Goal: Transaction & Acquisition: Obtain resource

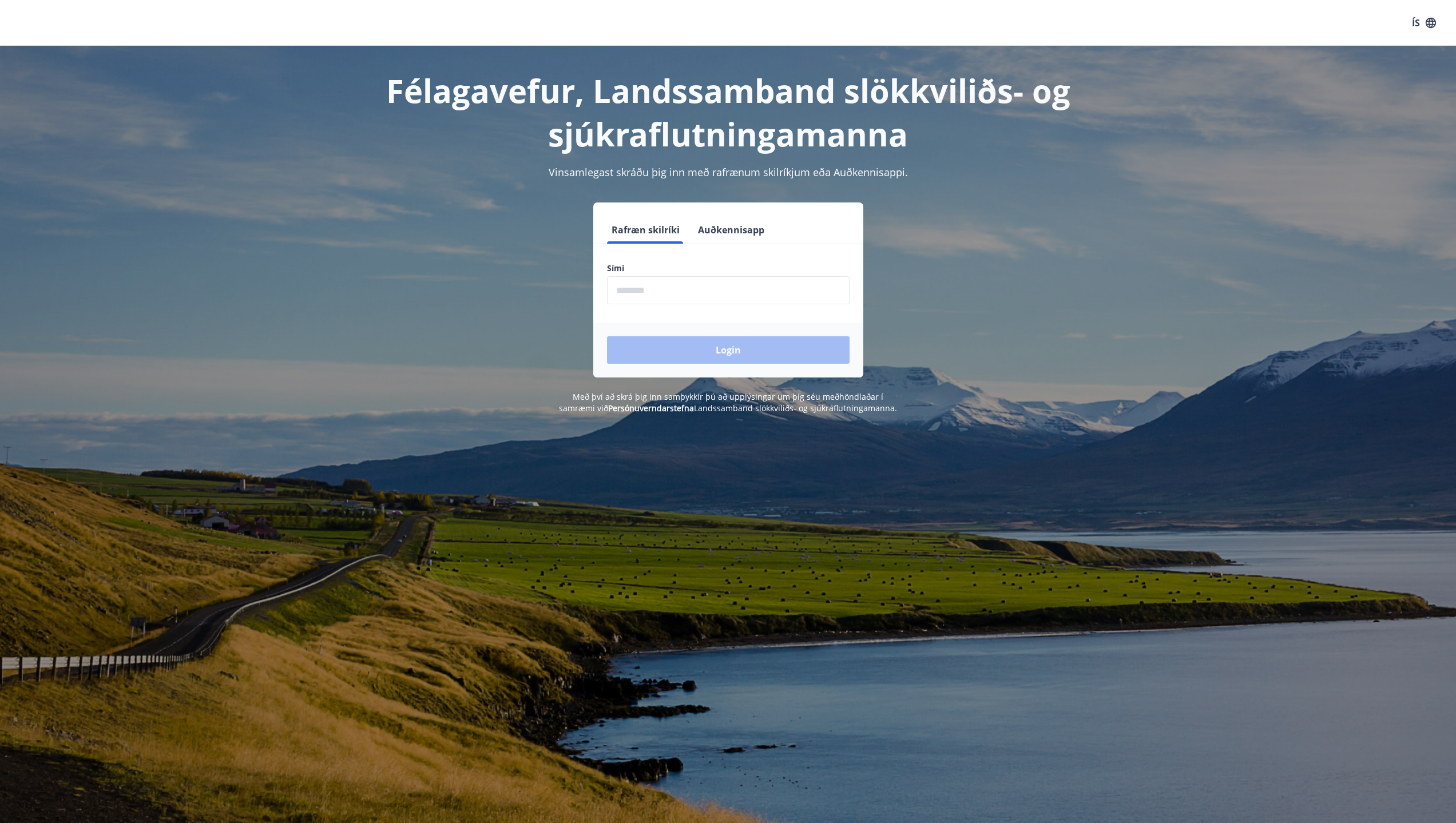
click at [785, 271] on label "Sími" at bounding box center [728, 268] width 242 height 11
click at [773, 281] on input "phone" at bounding box center [728, 290] width 242 height 28
type input "********"
click at [737, 358] on button "Login" at bounding box center [728, 349] width 242 height 27
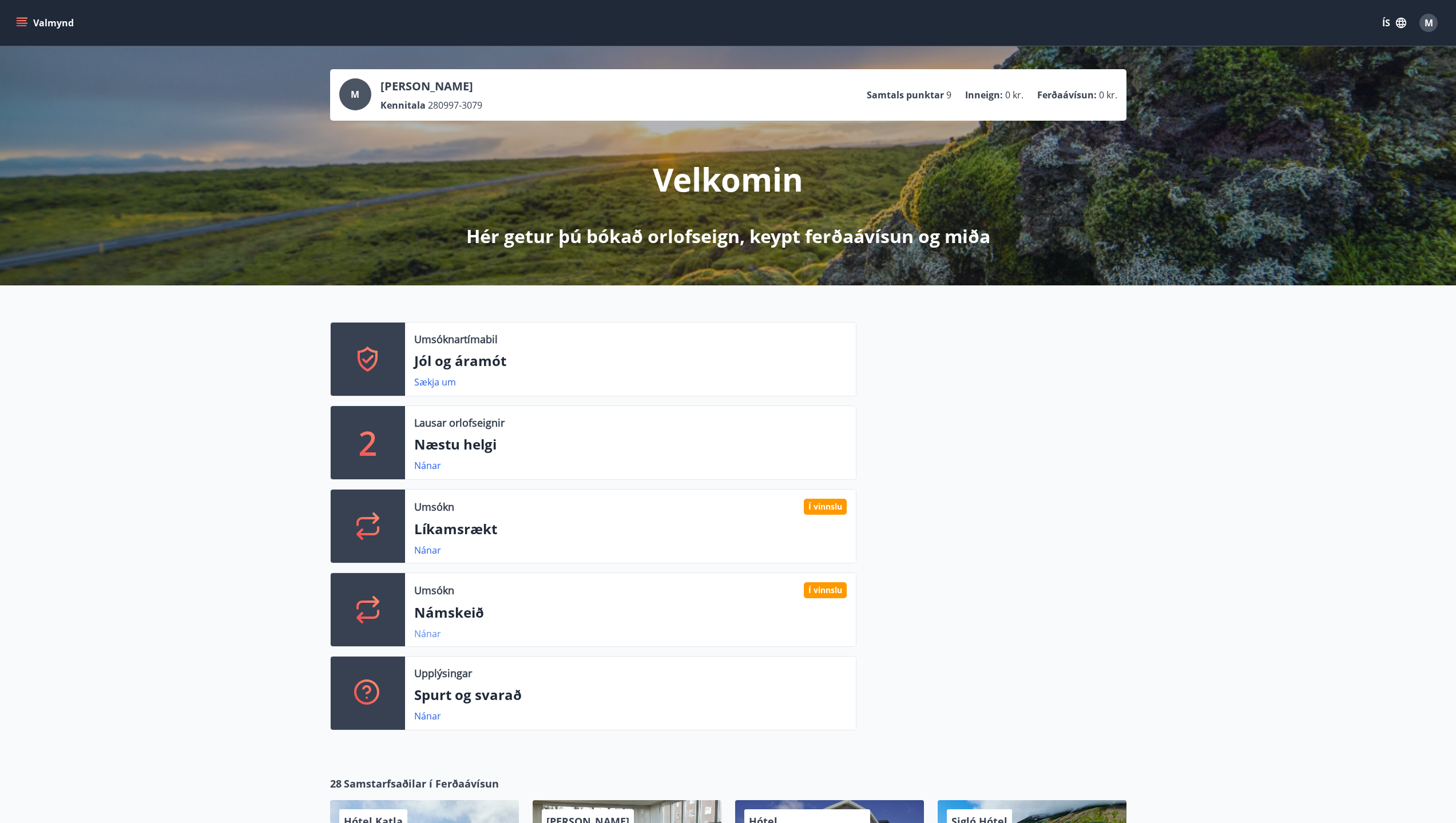
click at [418, 633] on link "Nánar" at bounding box center [427, 634] width 27 height 13
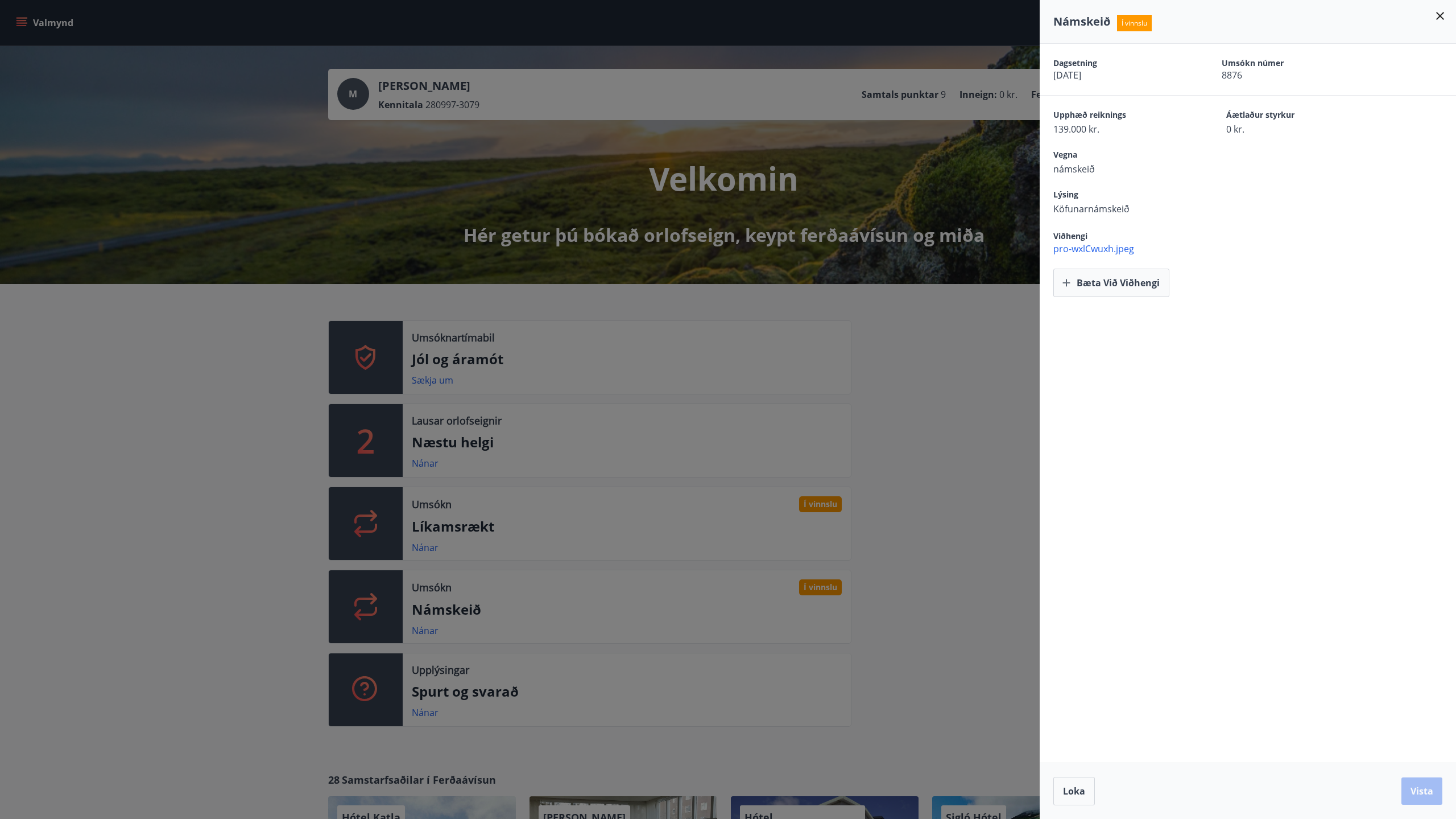
click at [954, 541] on div at bounding box center [728, 409] width 1456 height 819
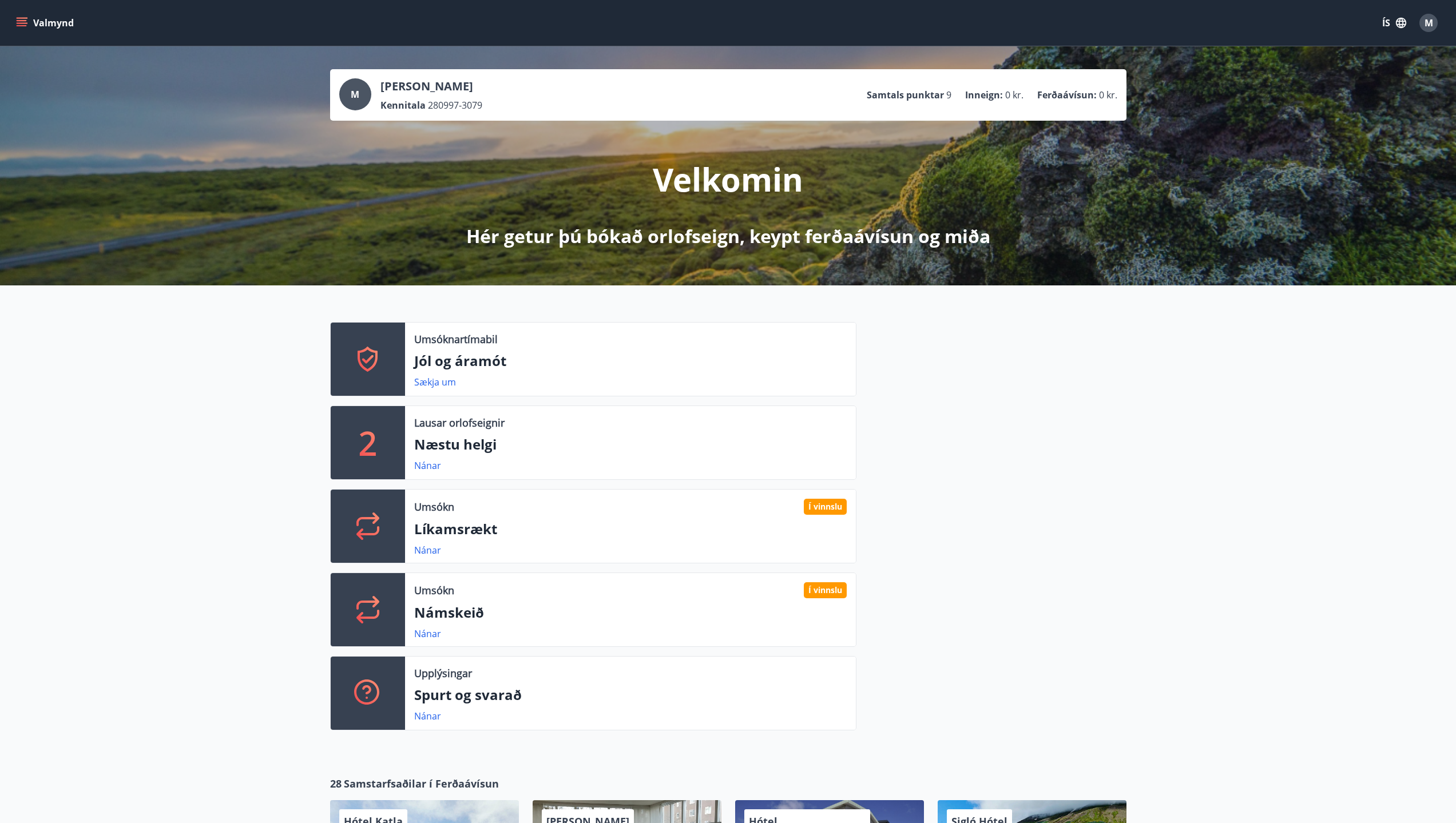
click at [424, 557] on div "Nánar" at bounding box center [432, 550] width 36 height 14
click at [425, 555] on link "Nánar" at bounding box center [427, 550] width 27 height 13
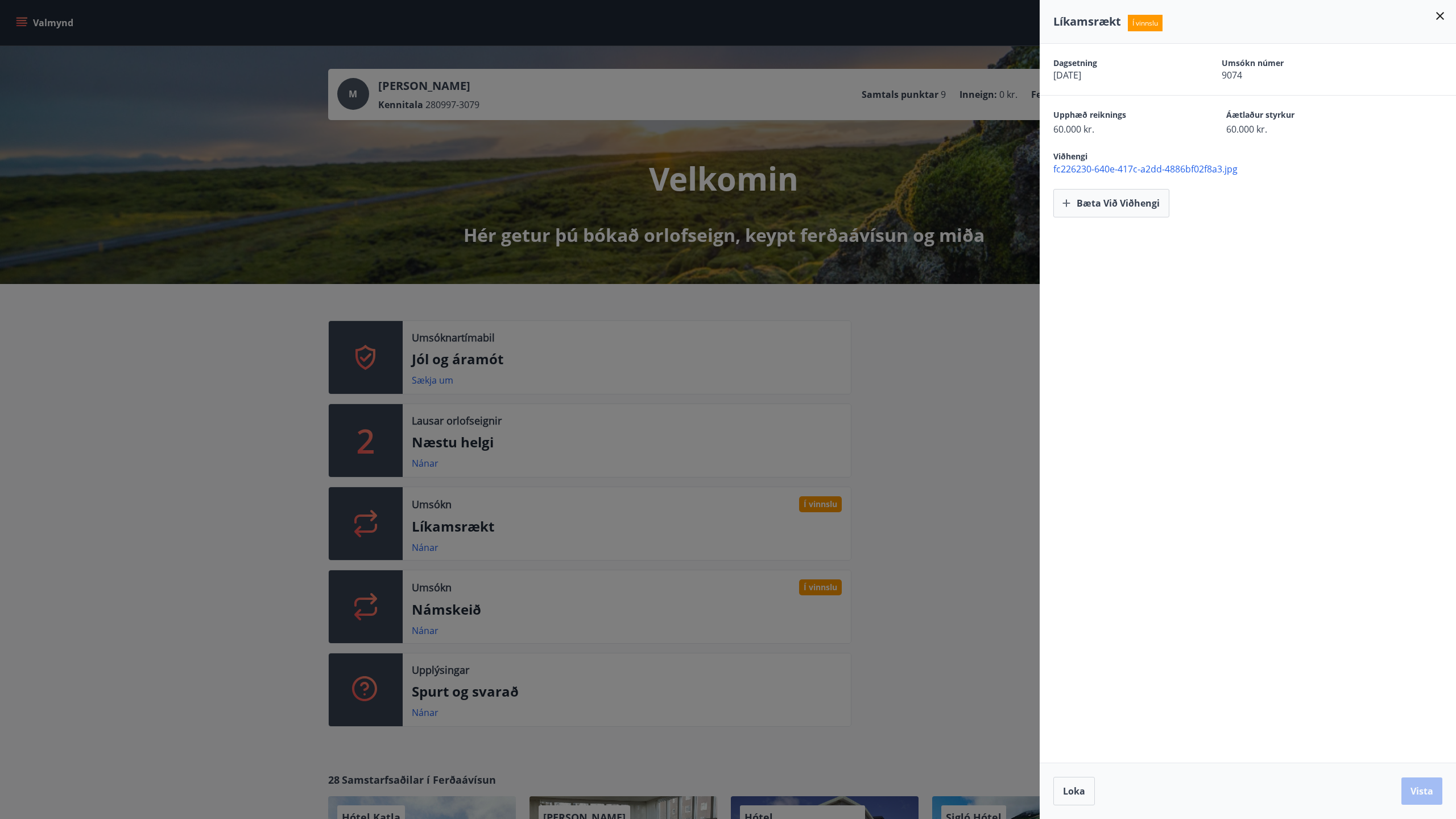
click at [949, 543] on div at bounding box center [728, 409] width 1456 height 819
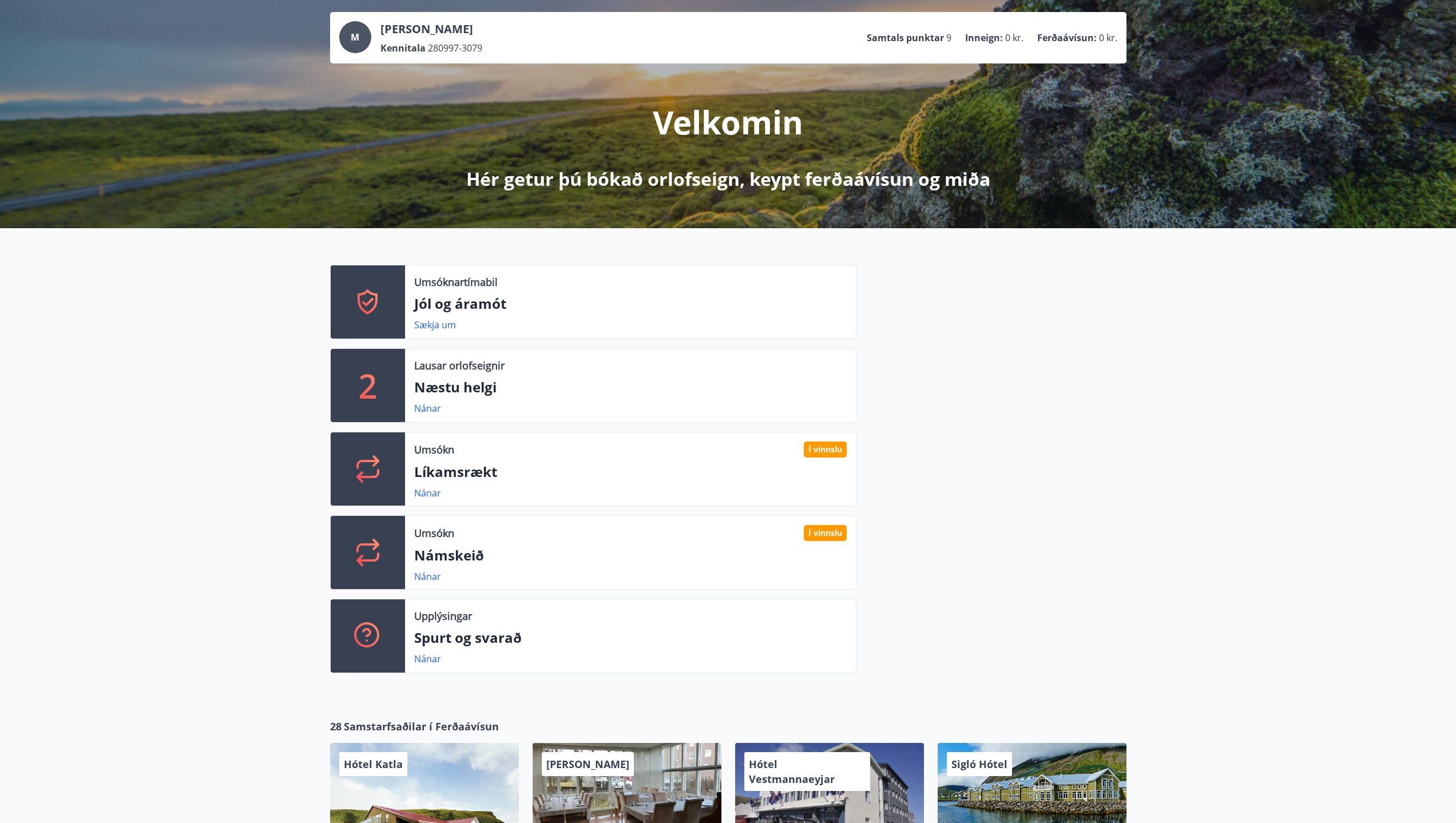
scroll to position [114, 0]
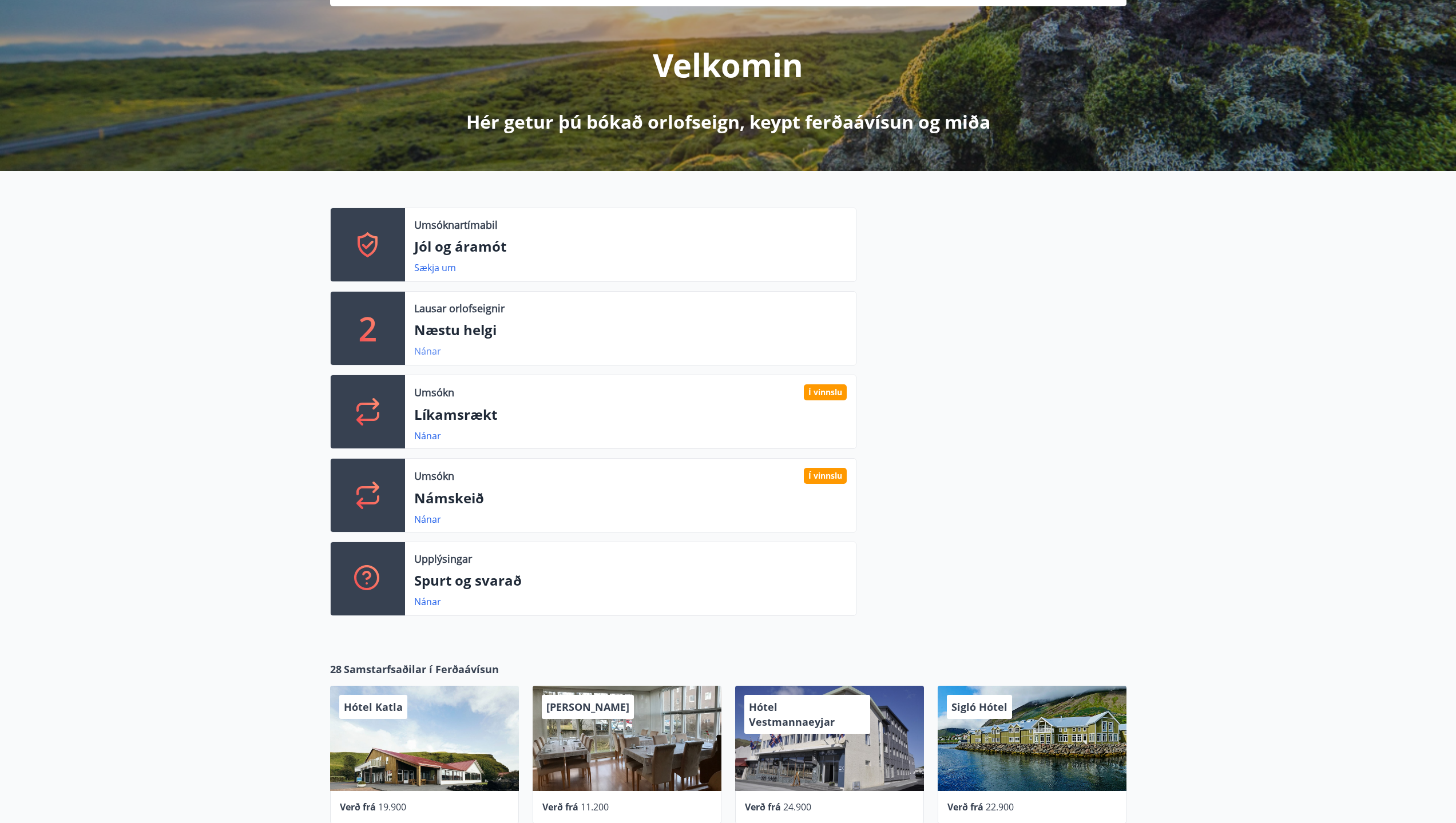
click at [424, 352] on link "Nánar" at bounding box center [427, 351] width 27 height 13
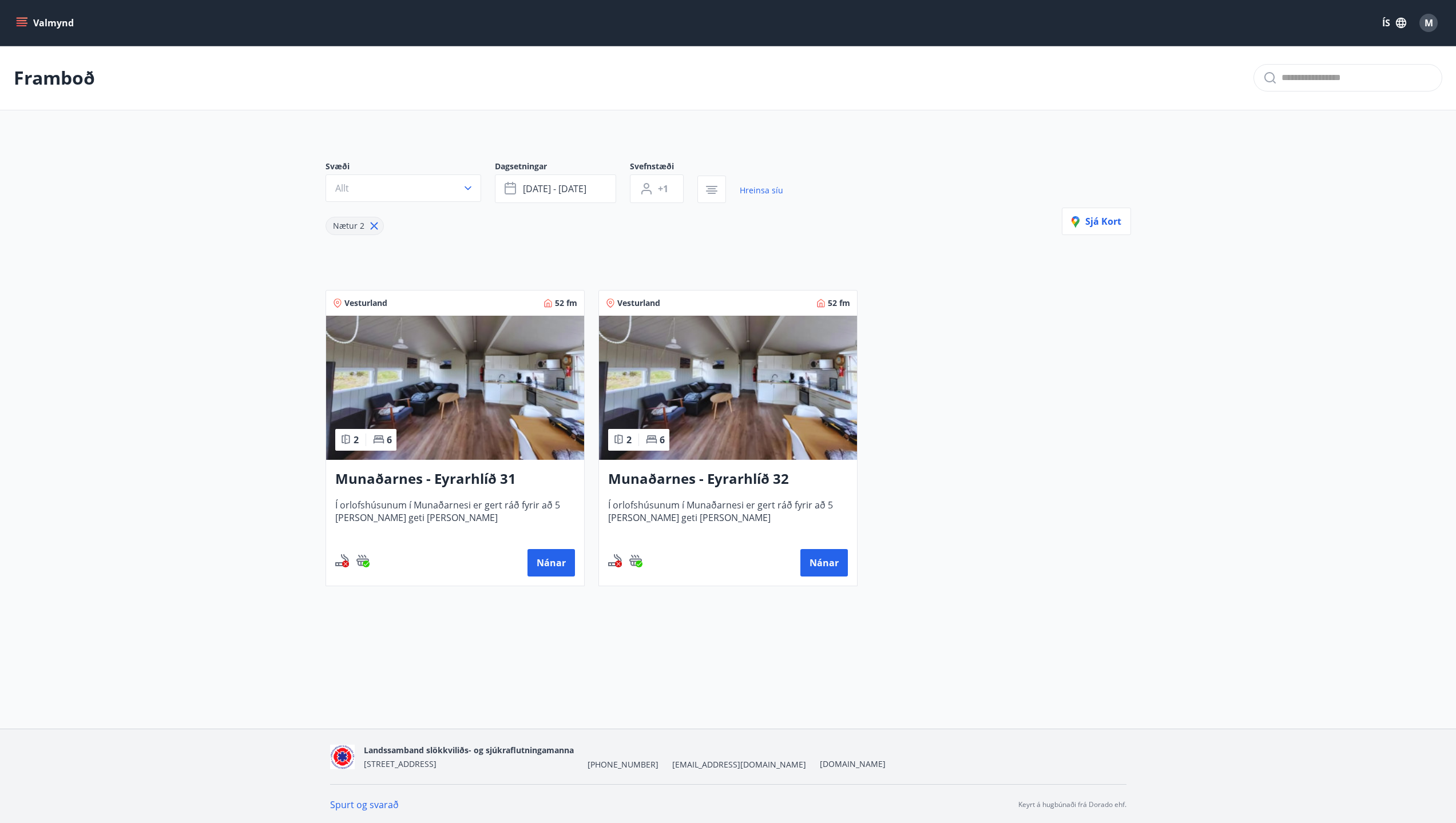
click at [374, 224] on icon at bounding box center [374, 226] width 8 height 8
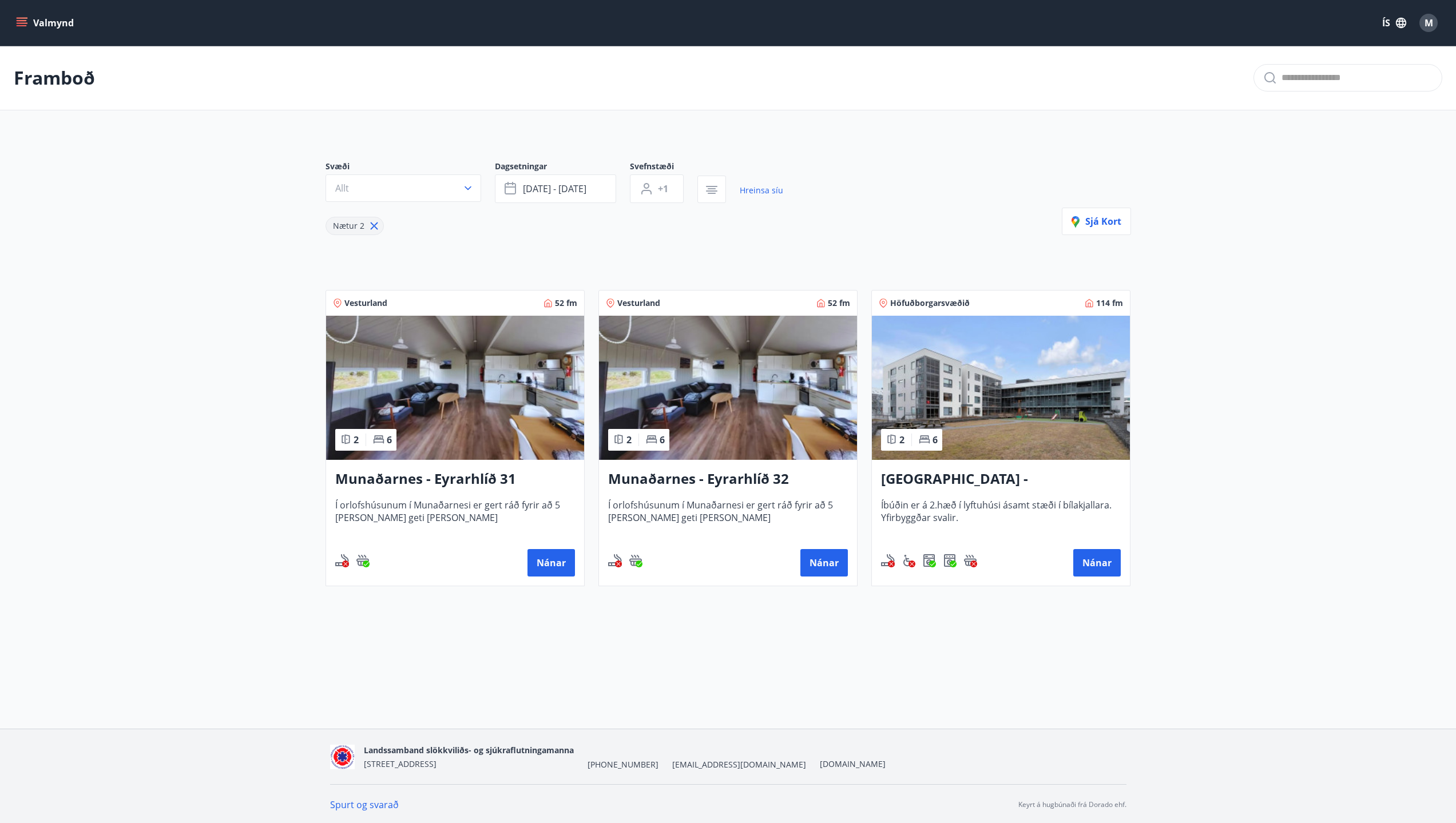
type input "*"
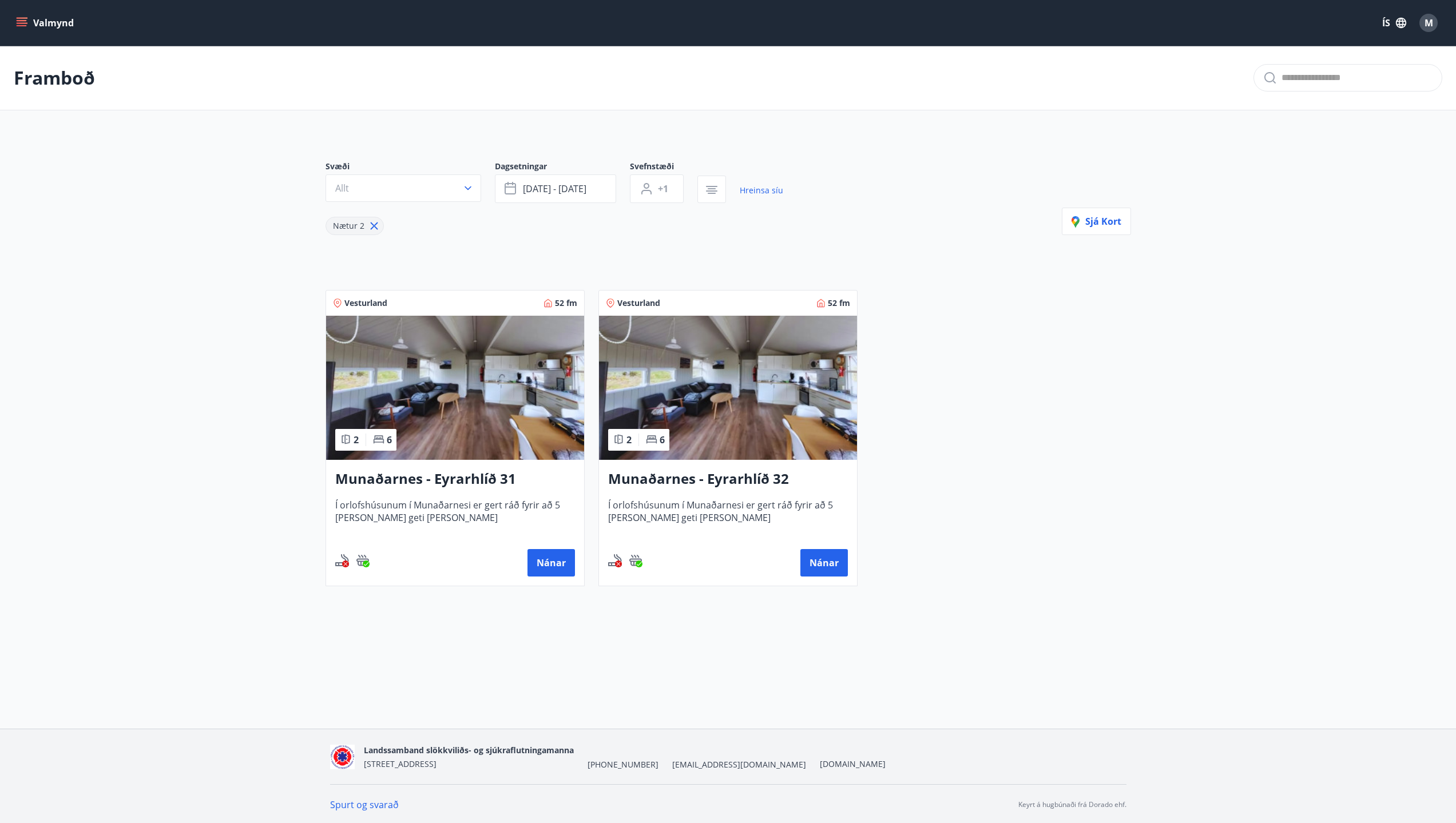
scroll to position [114, 0]
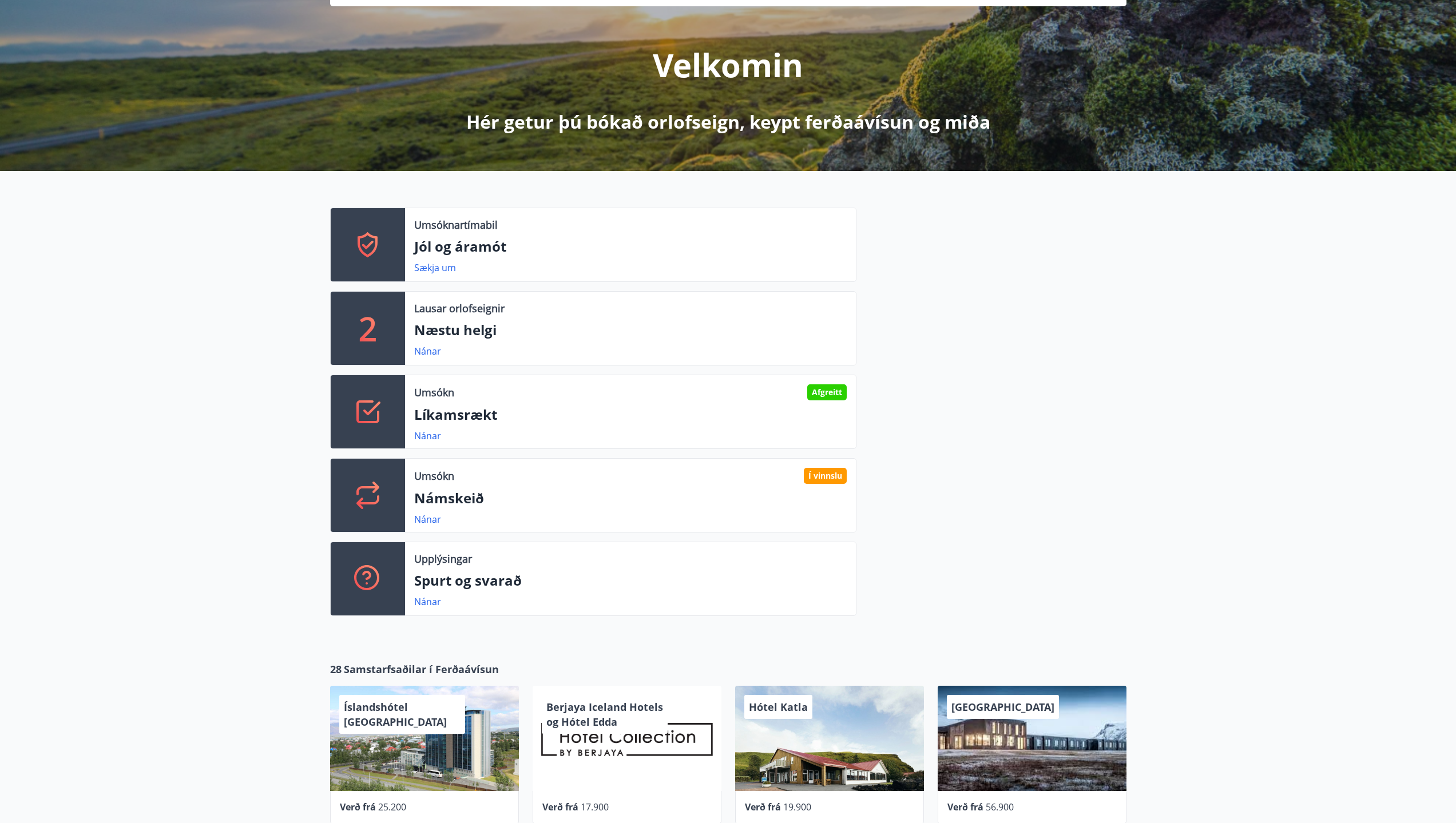
click at [1149, 497] on div "Umsóknartímabil Jól og áramót Sækja um 2 Lausar orlofseignir Næstu helgi Nánar …" at bounding box center [728, 407] width 1456 height 472
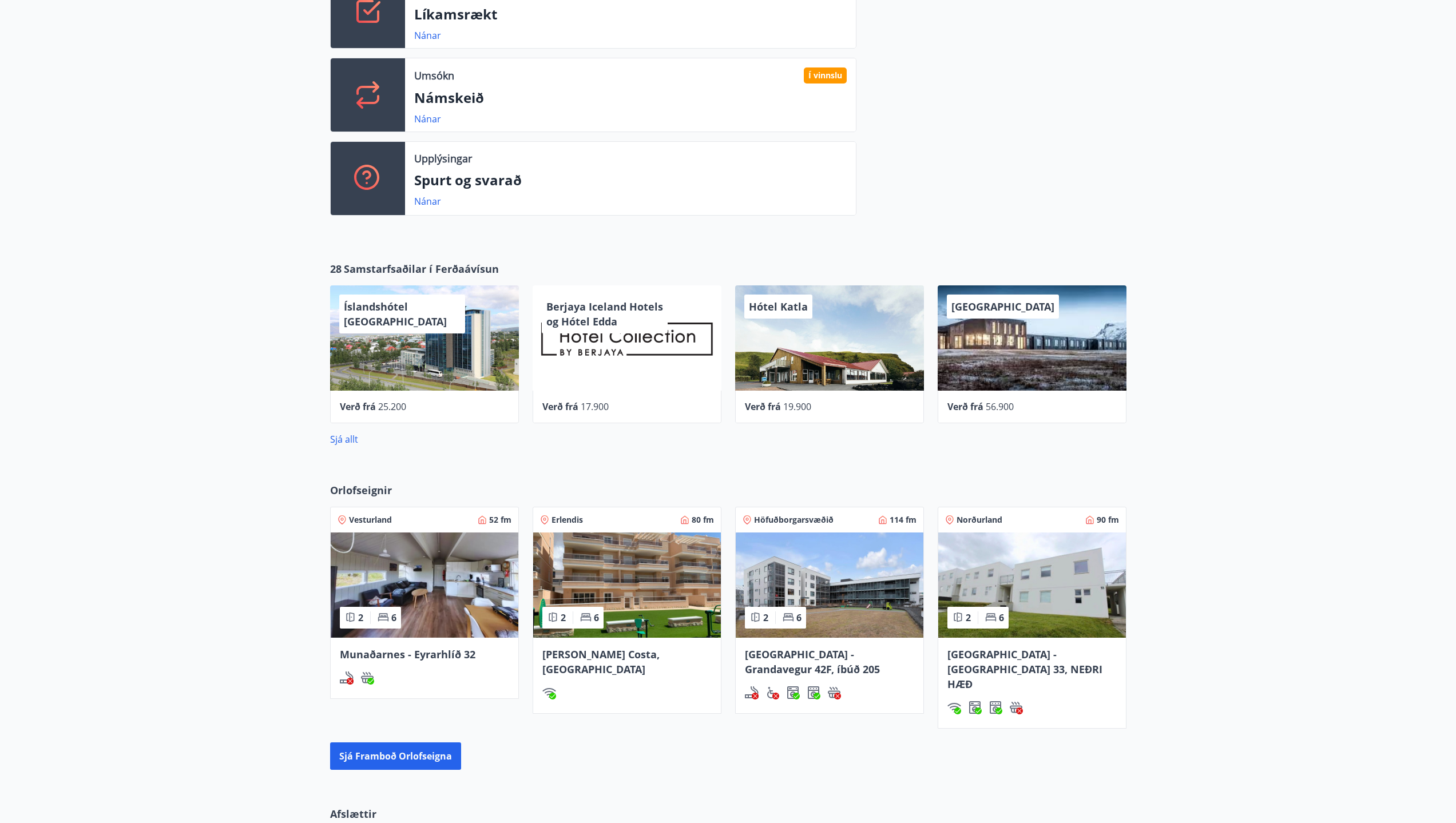
scroll to position [800, 0]
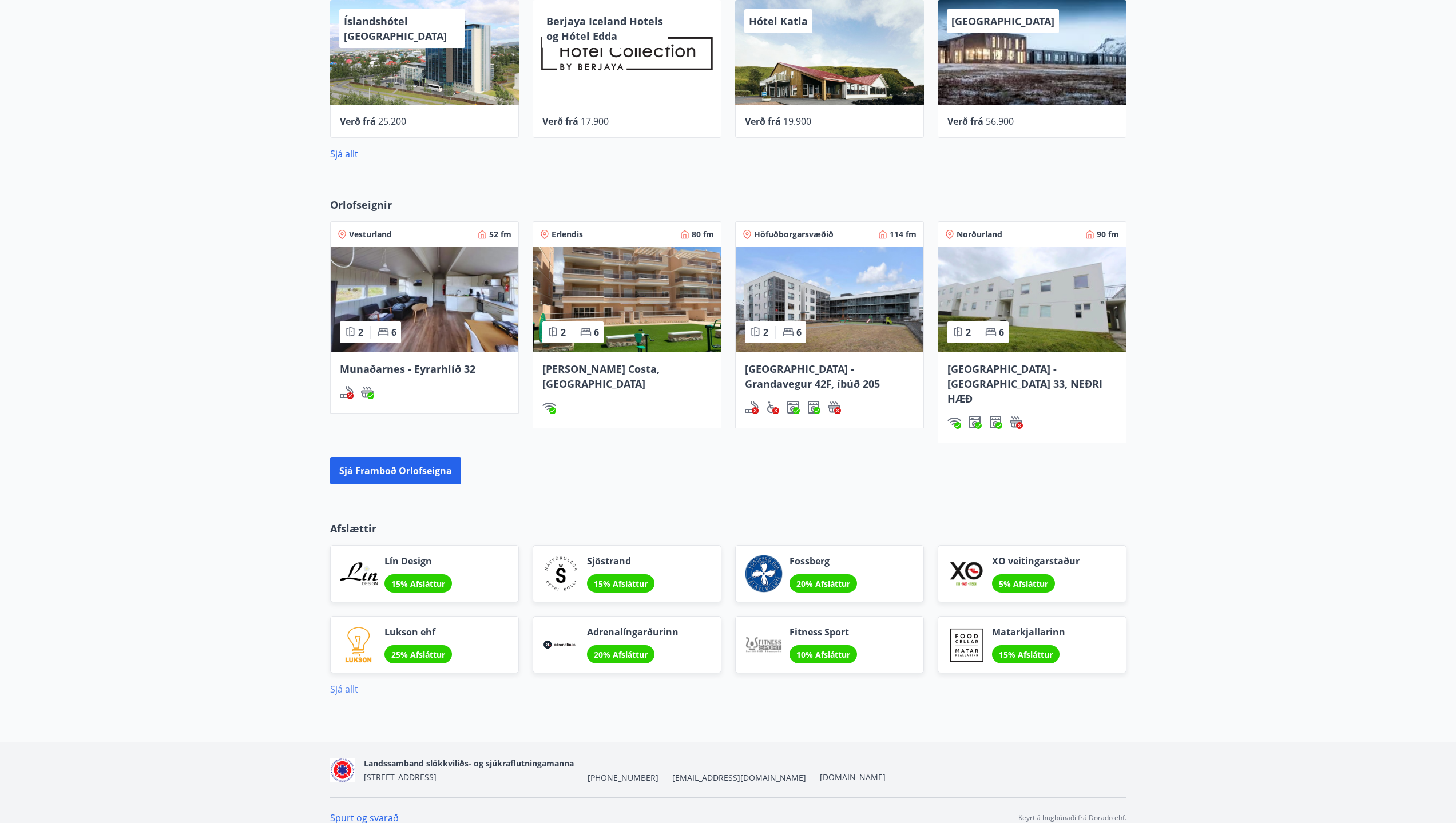
click at [351, 683] on link "Sjá allt" at bounding box center [344, 689] width 28 height 13
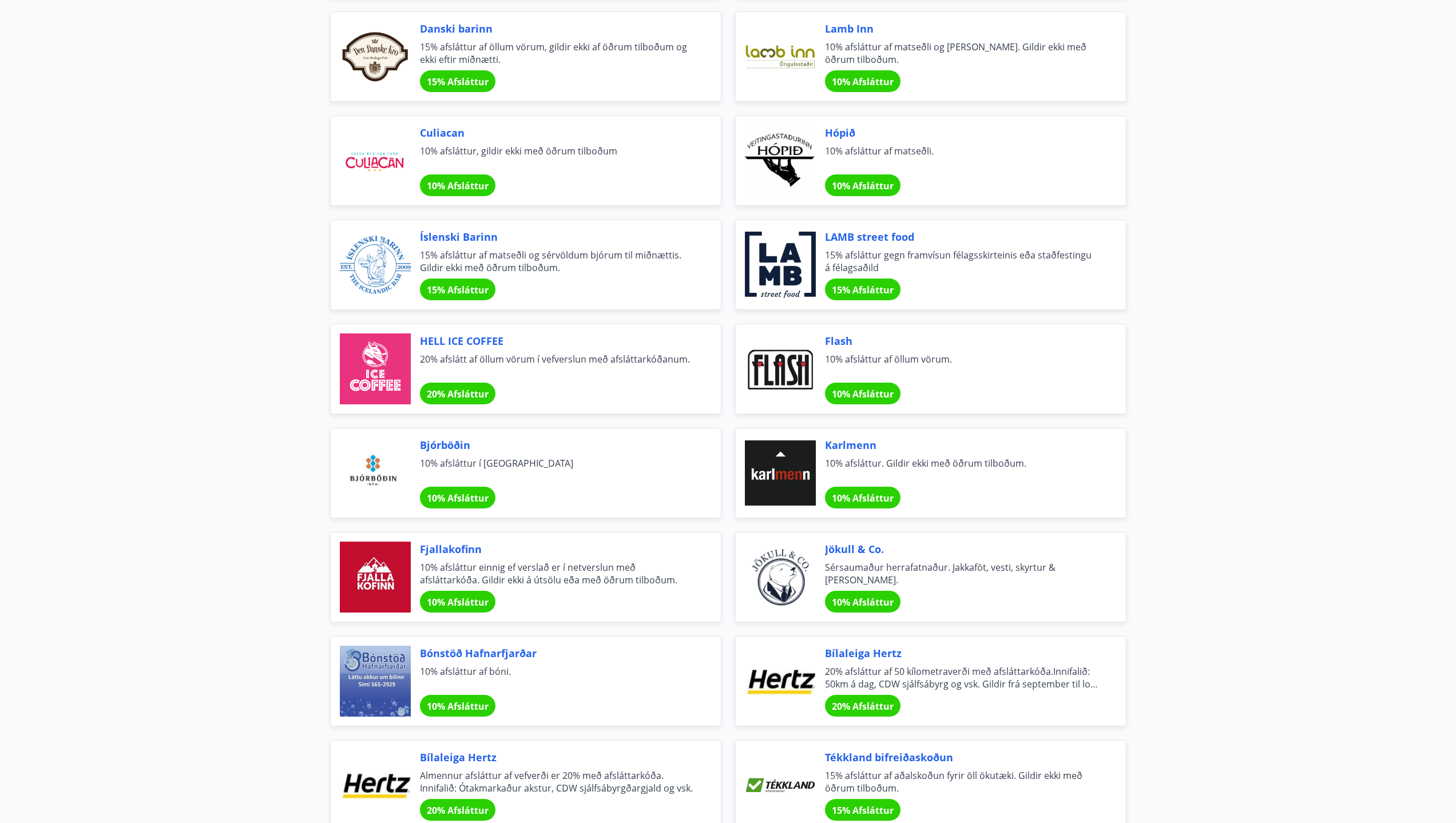
scroll to position [3512, 0]
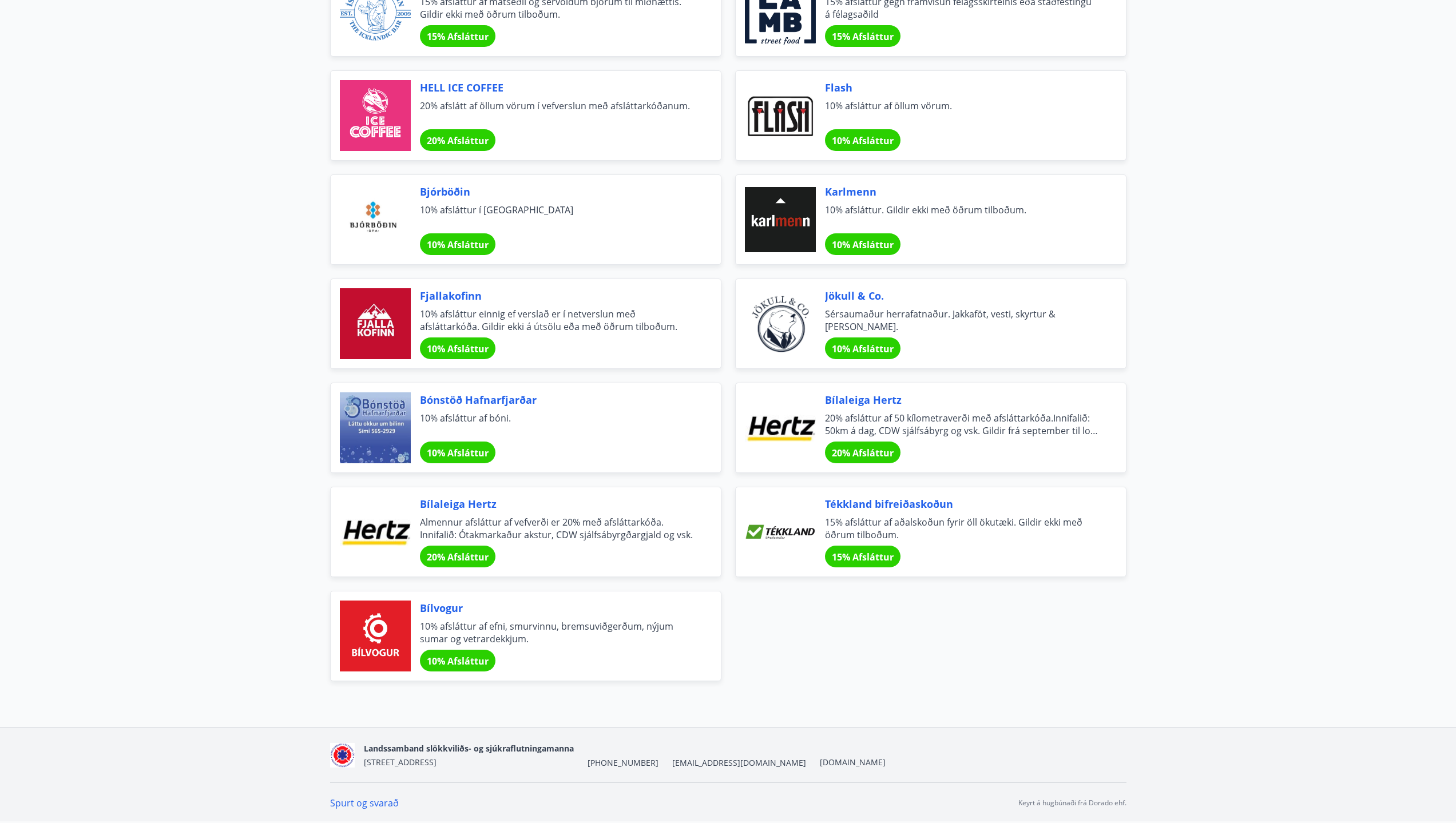
click at [846, 192] on span "Karlmenn" at bounding box center [961, 191] width 274 height 15
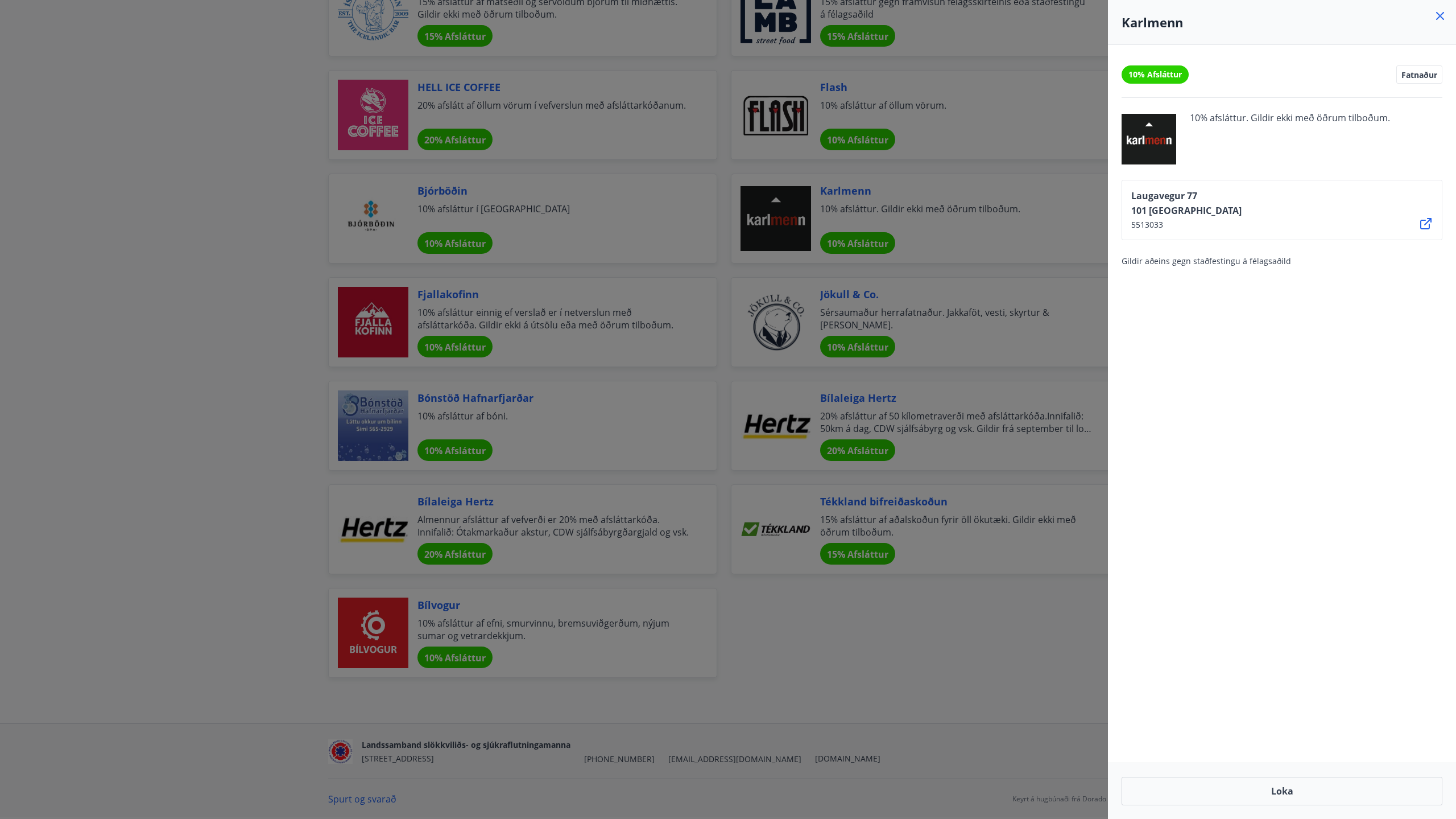
click at [691, 355] on div at bounding box center [728, 409] width 1456 height 819
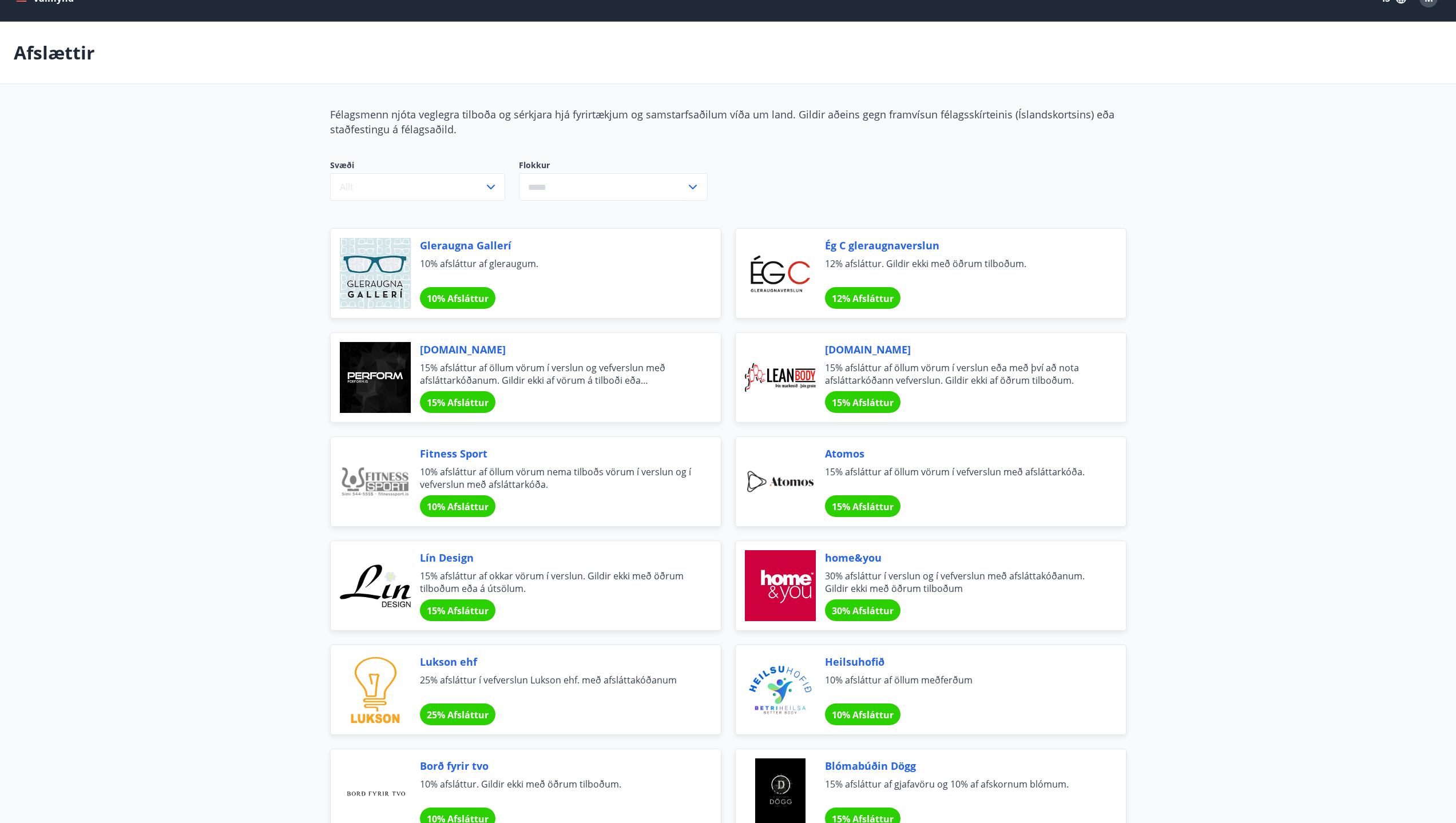
scroll to position [0, 0]
